Goal: Communication & Community: Answer question/provide support

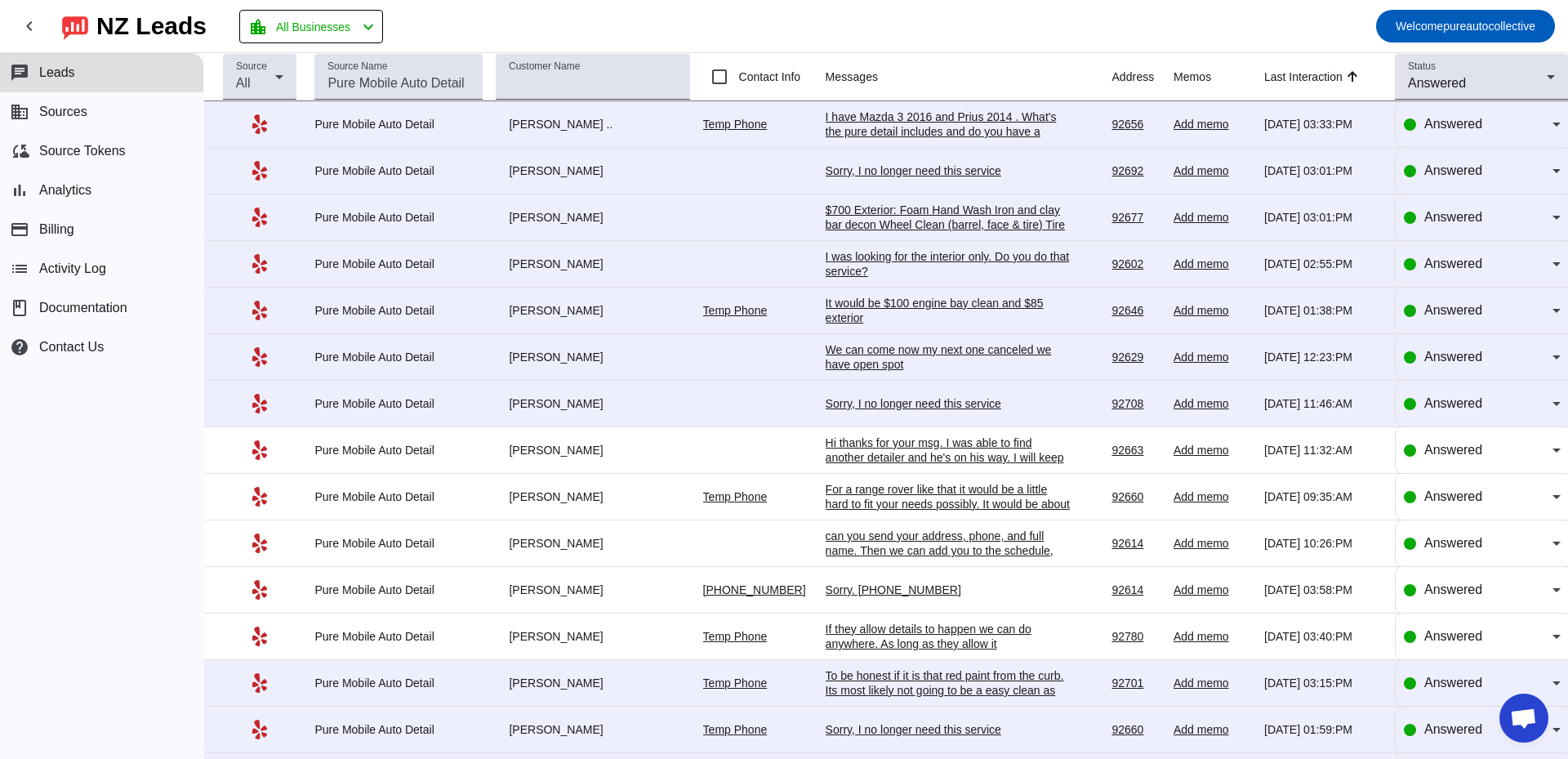
scroll to position [2902, 0]
click at [928, 128] on div "I have Mazda 3 2016 and Prius 2014 . What's the pure detail includes and do you…" at bounding box center [948, 131] width 246 height 44
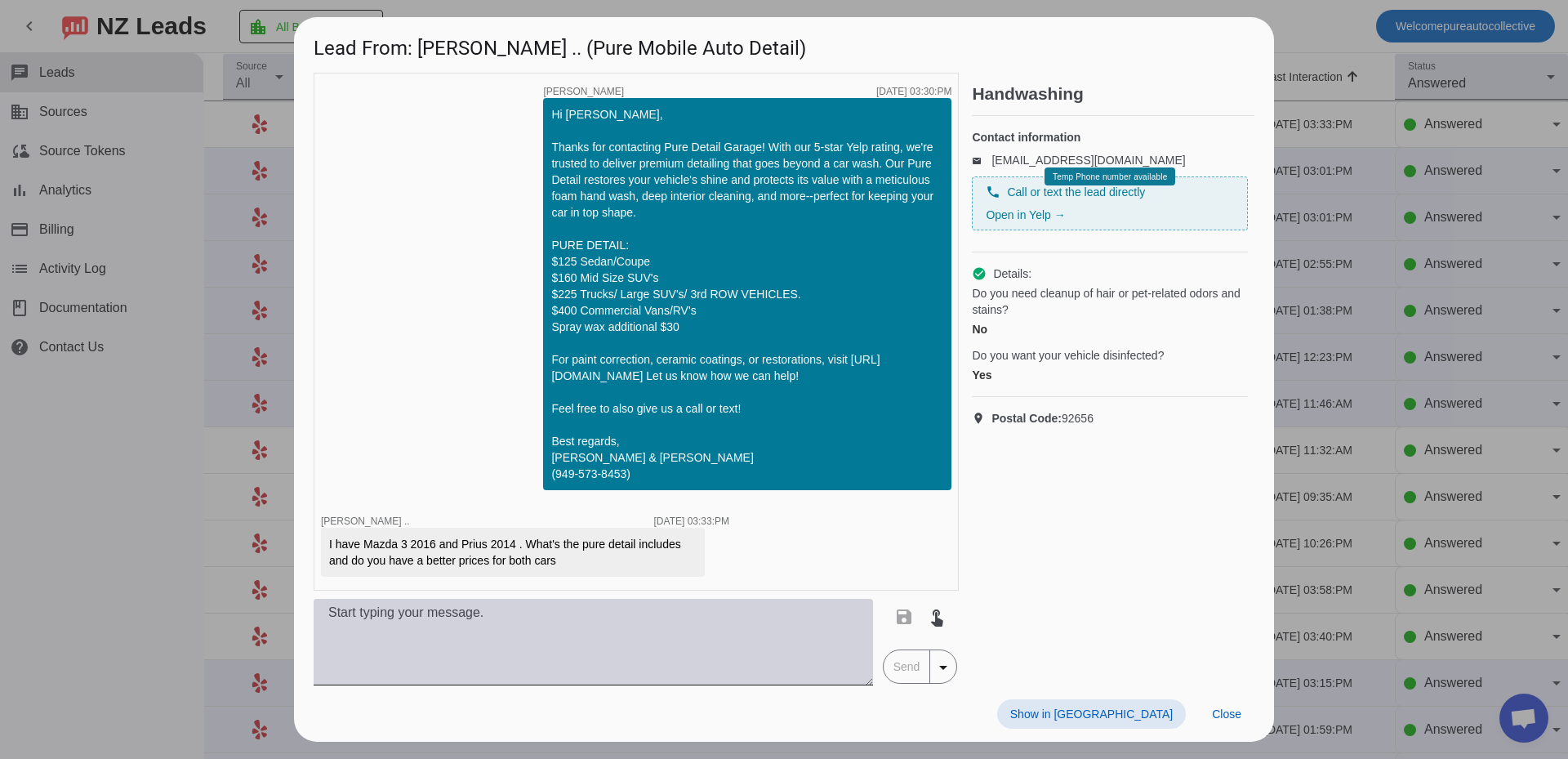
click at [620, 628] on textarea at bounding box center [593, 642] width 559 height 86
click at [559, 670] on textarea at bounding box center [593, 642] width 559 height 86
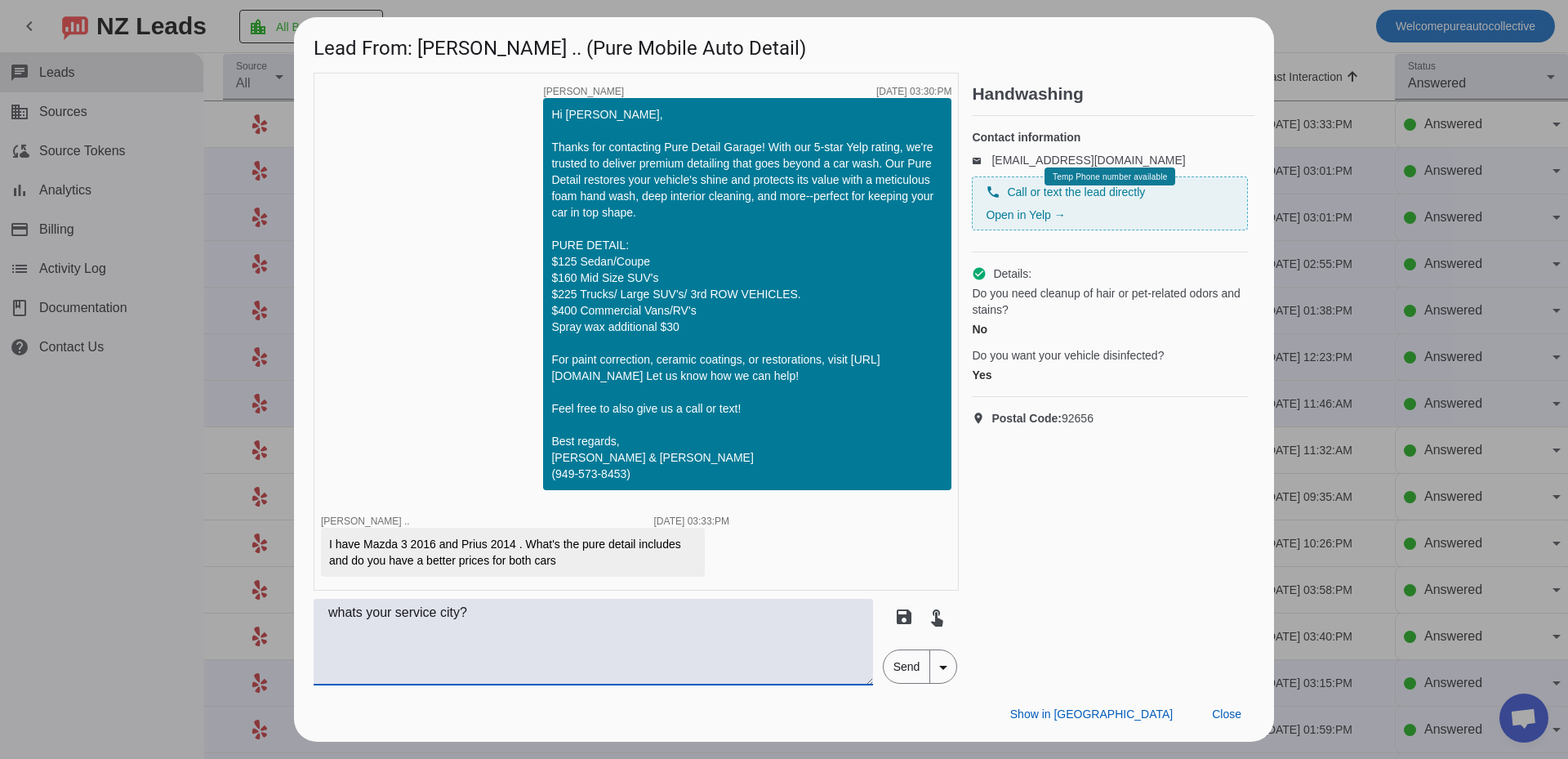
type textarea "whats your service city?"
click at [901, 662] on span "Send" at bounding box center [907, 667] width 47 height 33
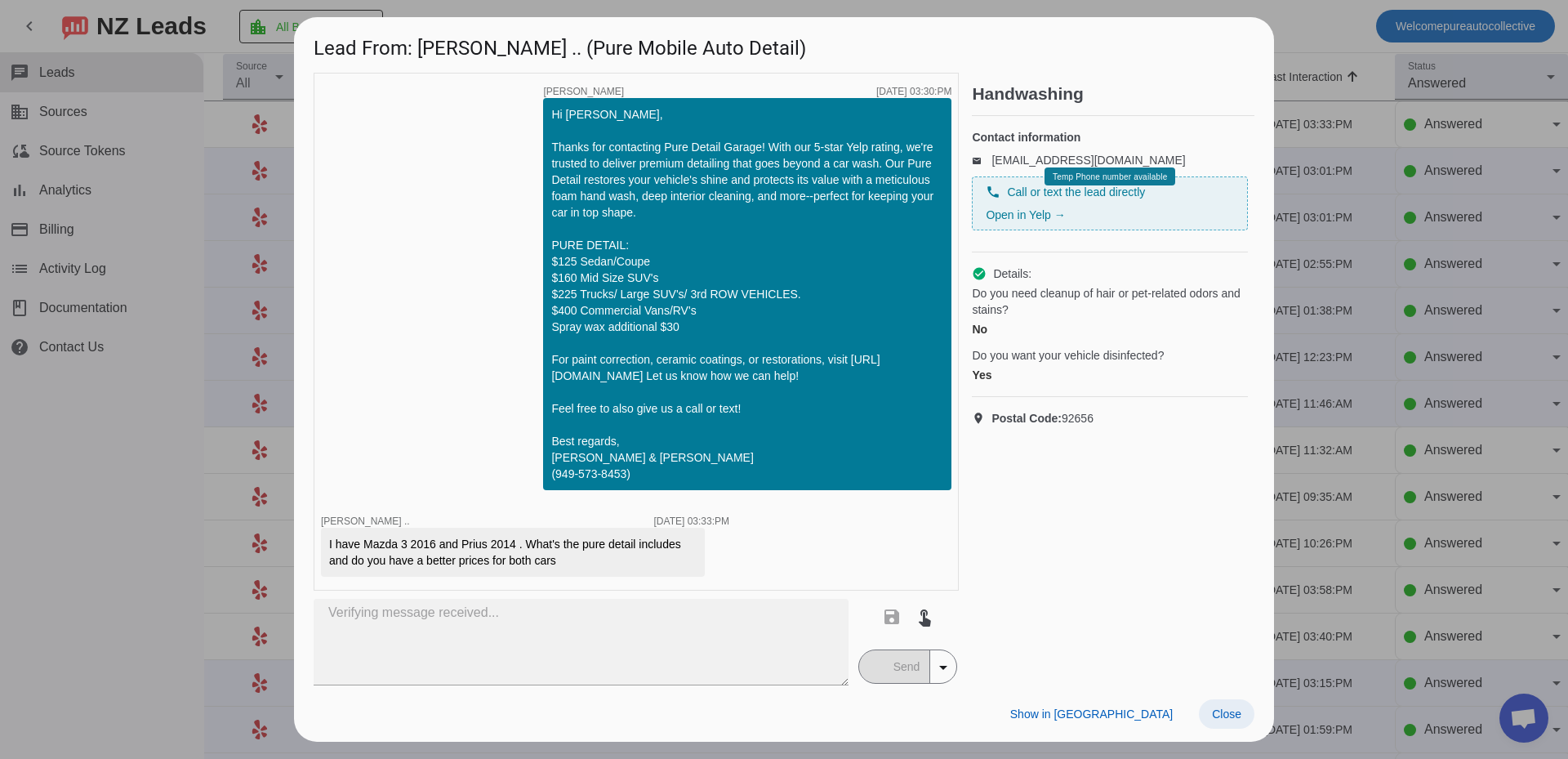
click at [1238, 723] on span at bounding box center [1227, 714] width 56 height 30
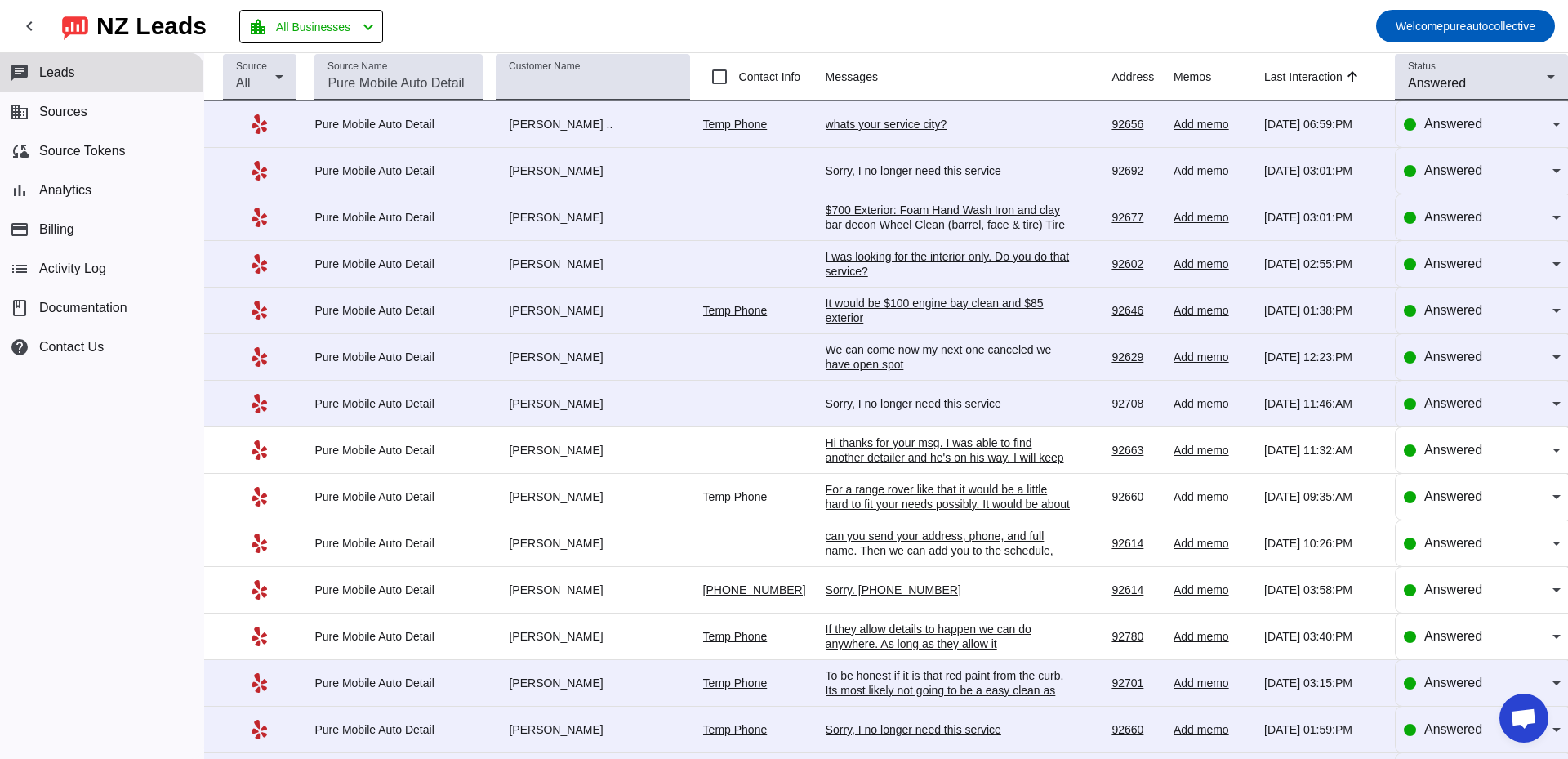
click at [135, 483] on div "chat Leads business Sources cloud_sync Source Tokens bar_chart Analytics paymen…" at bounding box center [102, 406] width 203 height 706
click at [24, 456] on div "chat Leads business Sources cloud_sync Source Tokens bar_chart Analytics paymen…" at bounding box center [102, 406] width 203 height 706
click at [25, 483] on div "chat Leads business Sources cloud_sync Source Tokens bar_chart Analytics paymen…" at bounding box center [102, 406] width 203 height 706
click at [49, 471] on div "chat Leads business Sources cloud_sync Source Tokens bar_chart Analytics paymen…" at bounding box center [102, 406] width 203 height 706
click at [163, 511] on div "chat Leads business Sources cloud_sync Source Tokens bar_chart Analytics paymen…" at bounding box center [102, 406] width 203 height 706
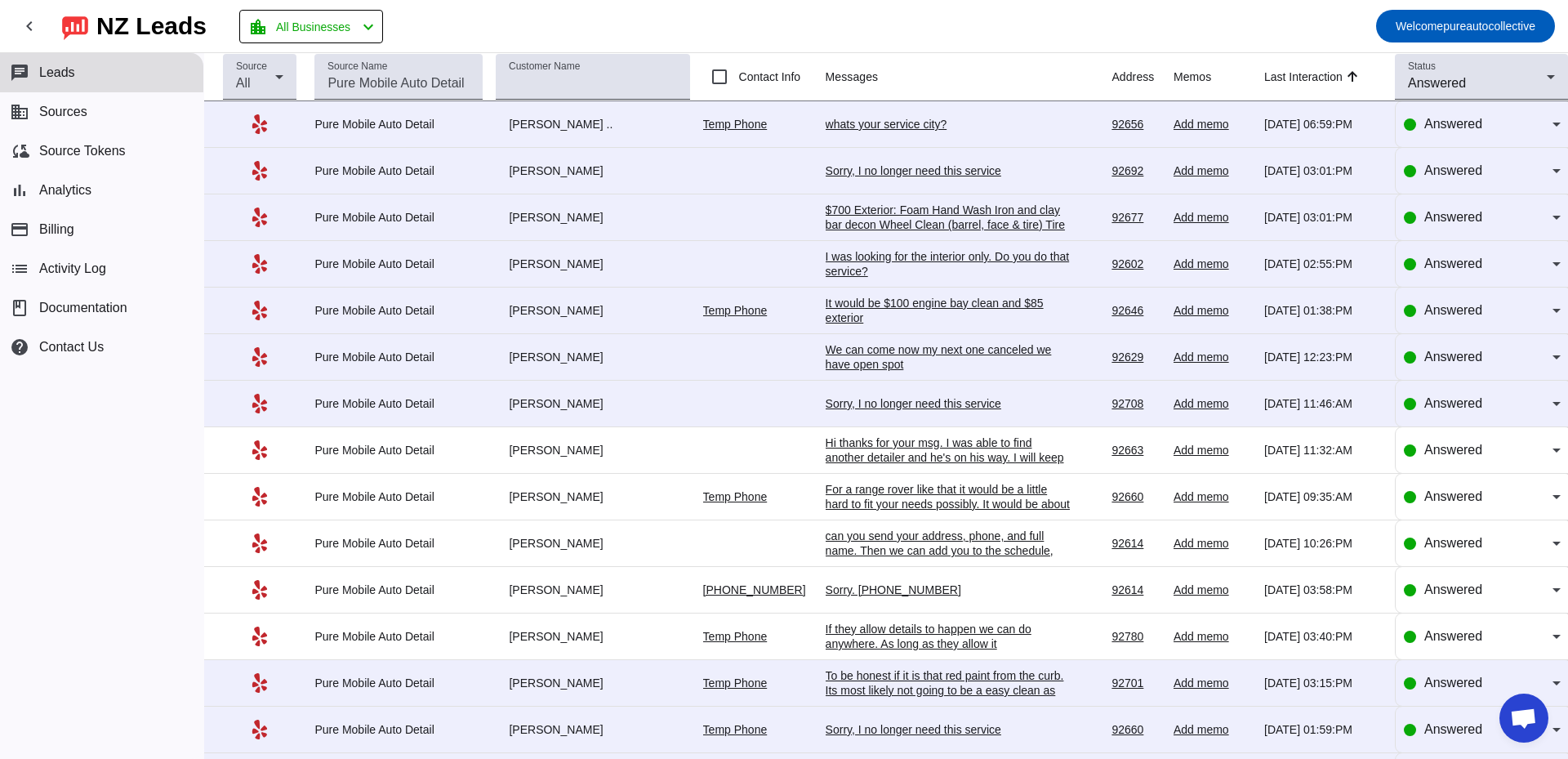
click at [100, 468] on div "chat Leads business Sources cloud_sync Source Tokens bar_chart Analytics paymen…" at bounding box center [102, 406] width 203 height 706
click at [145, 504] on div "chat Leads business Sources cloud_sync Source Tokens bar_chart Analytics paymen…" at bounding box center [102, 406] width 203 height 706
